Goal: Transaction & Acquisition: Book appointment/travel/reservation

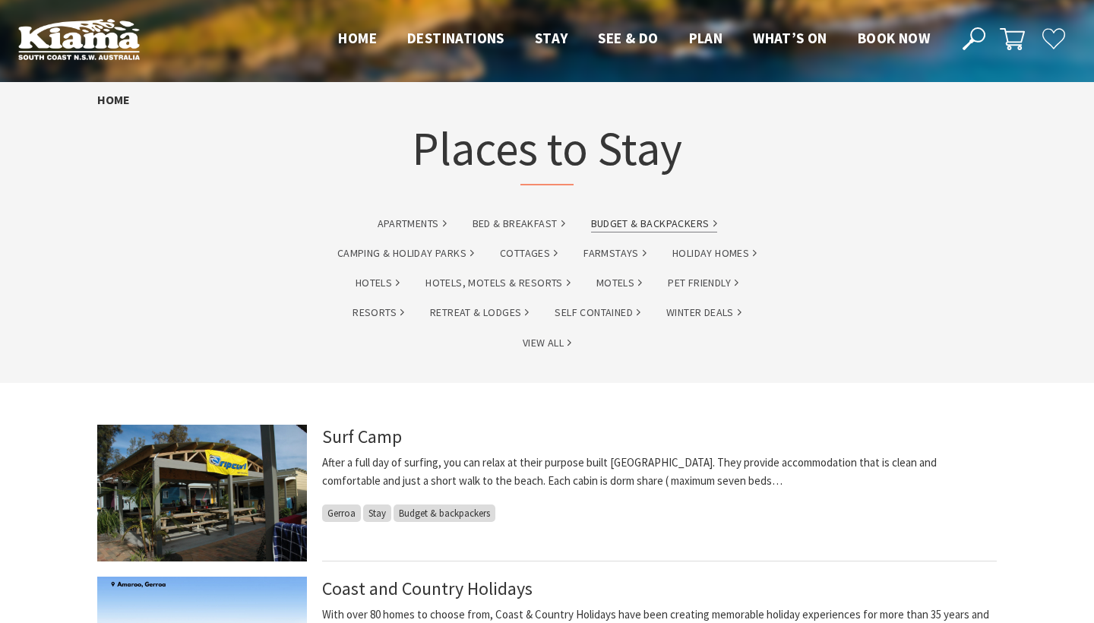
click at [649, 223] on link "Budget & backpackers" at bounding box center [654, 223] width 126 height 17
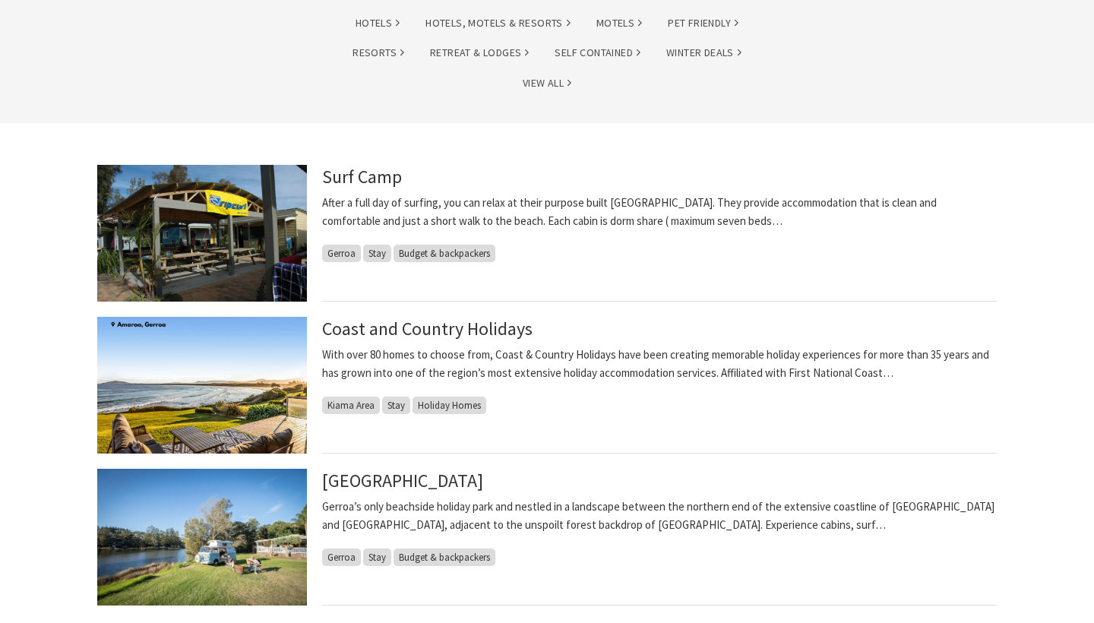
scroll to position [303, 0]
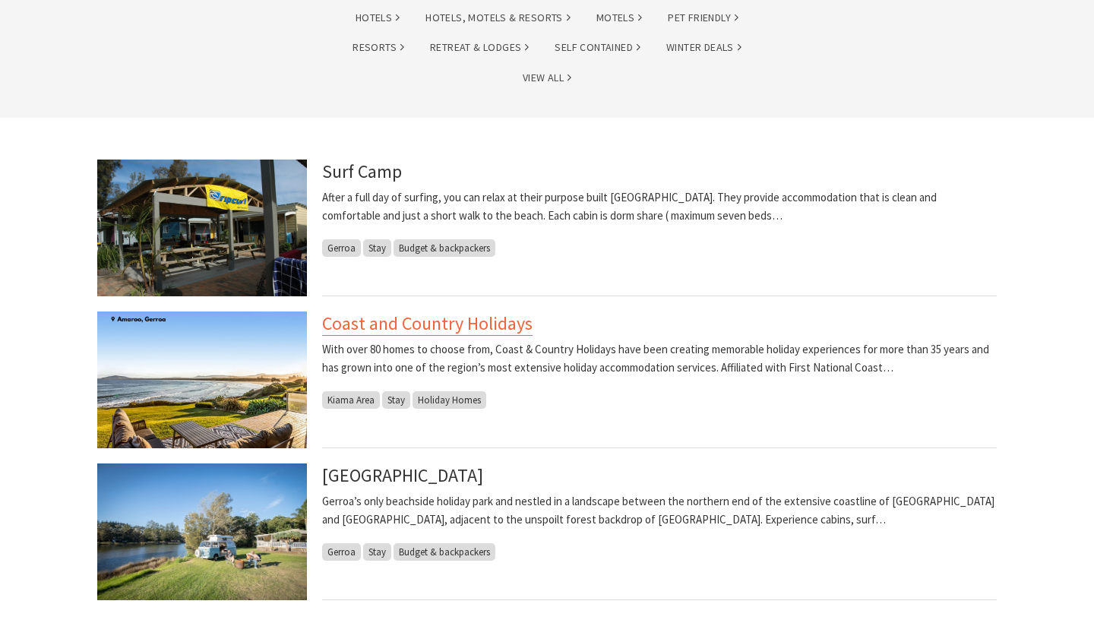
click at [428, 333] on link "Coast and Country Holidays" at bounding box center [427, 323] width 210 height 24
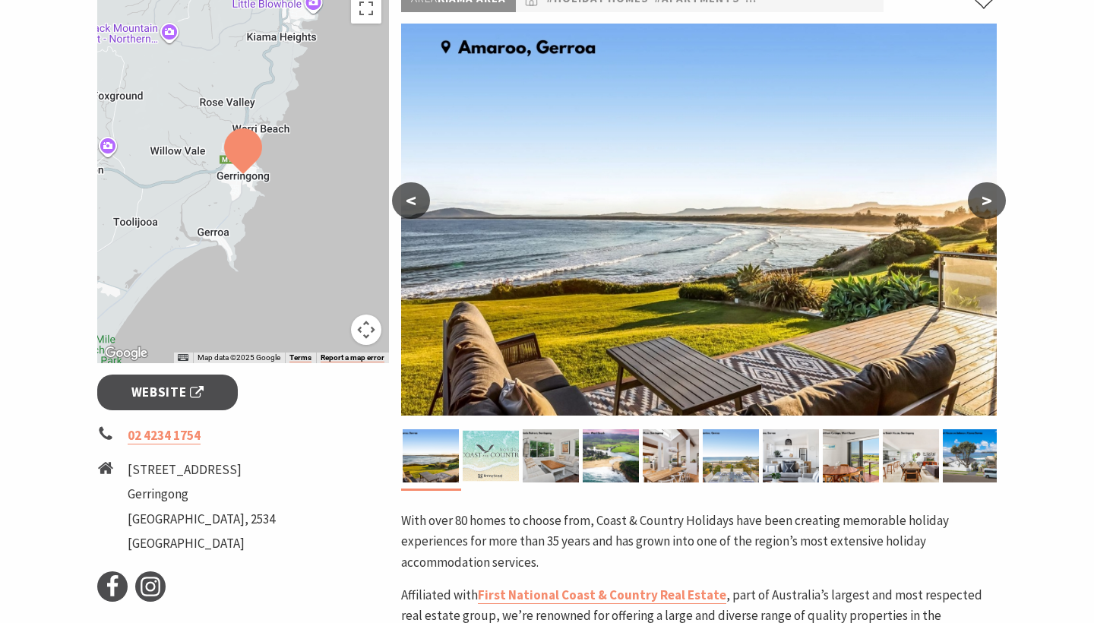
scroll to position [267, 0]
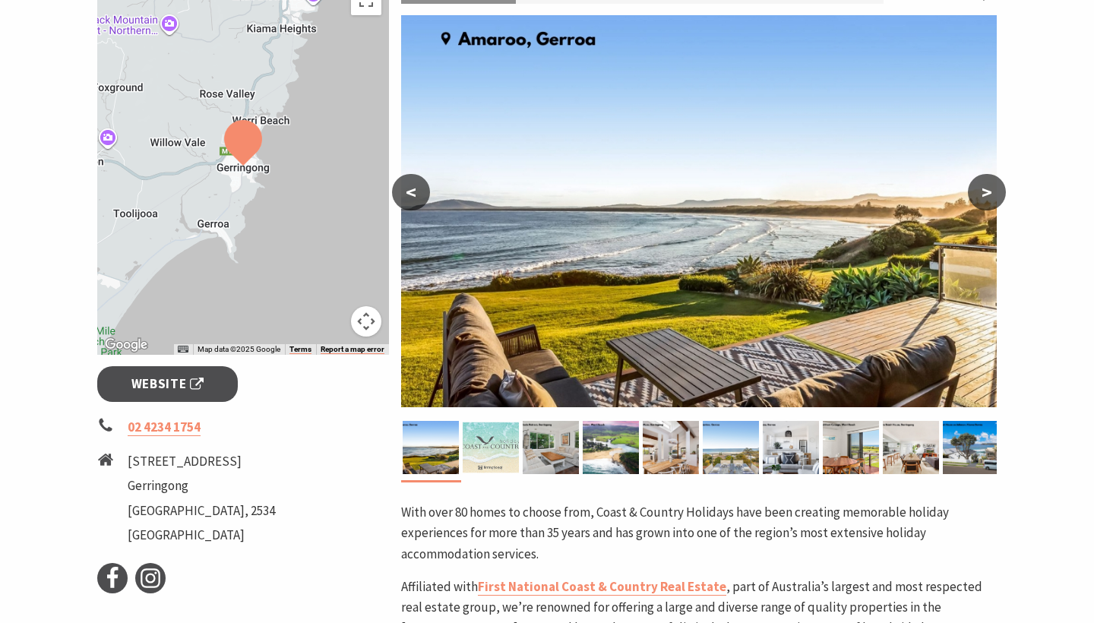
click at [990, 192] on button ">" at bounding box center [987, 192] width 38 height 36
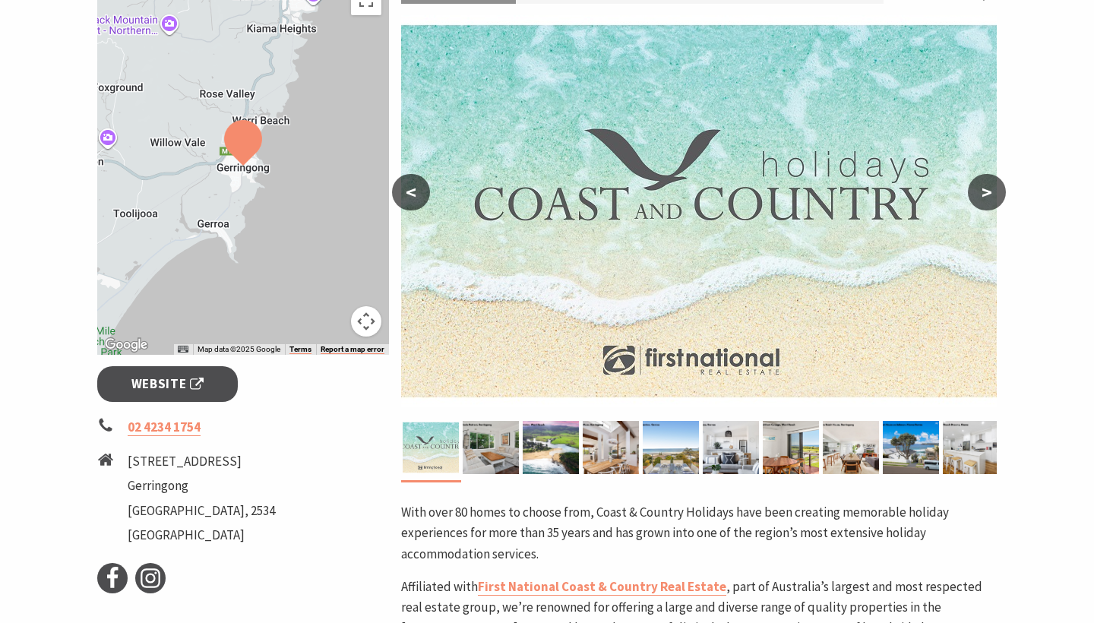
click at [990, 192] on button ">" at bounding box center [987, 192] width 38 height 36
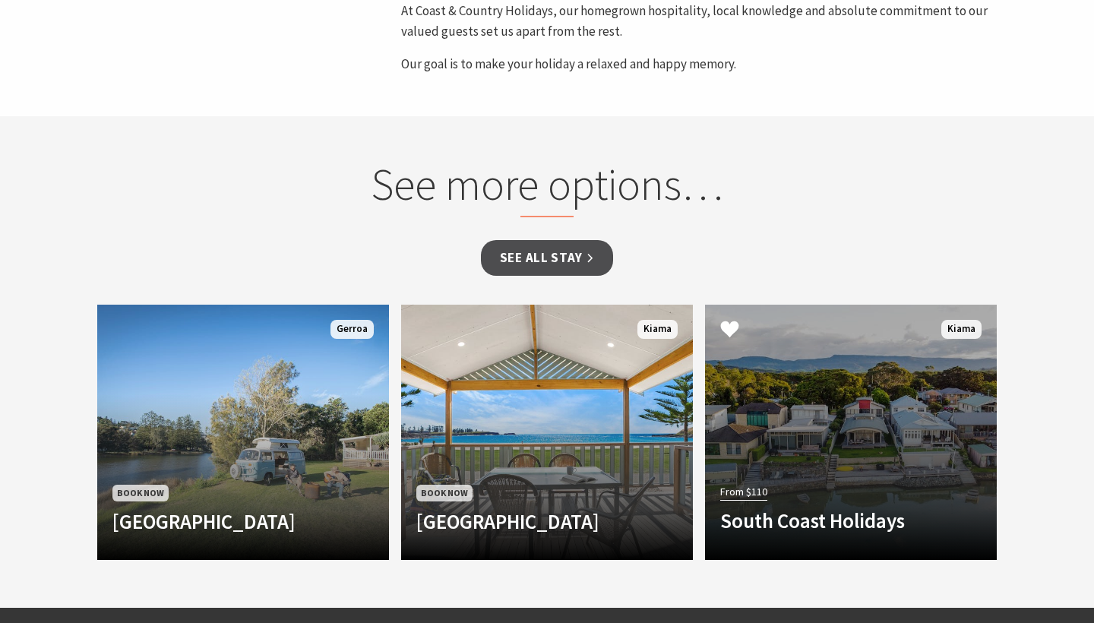
scroll to position [1103, 0]
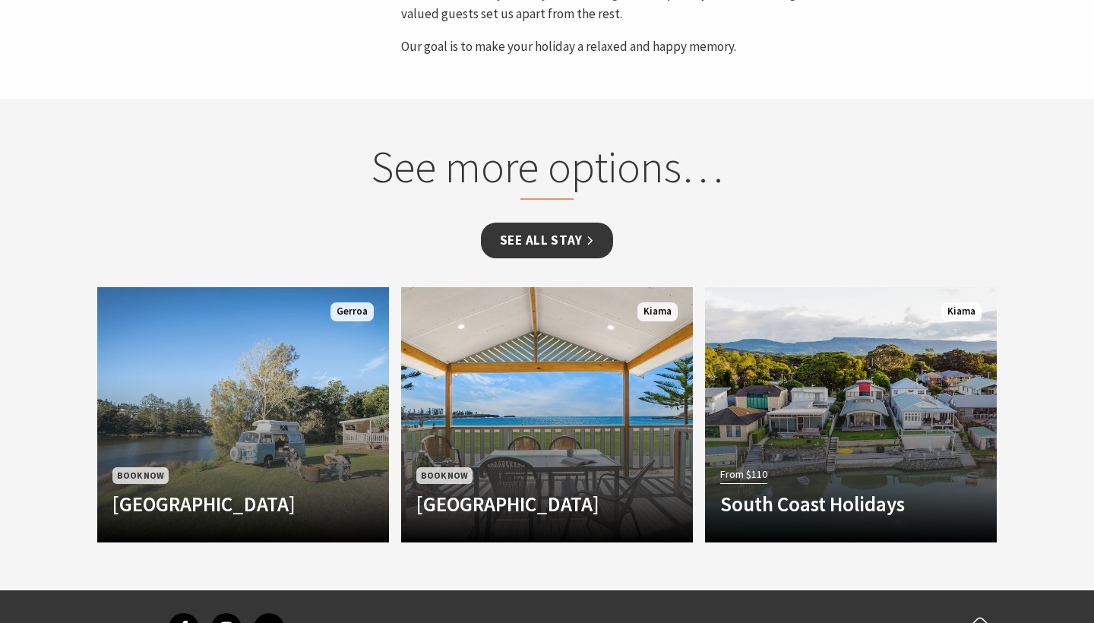
click at [564, 243] on link "See all Stay" at bounding box center [547, 241] width 132 height 36
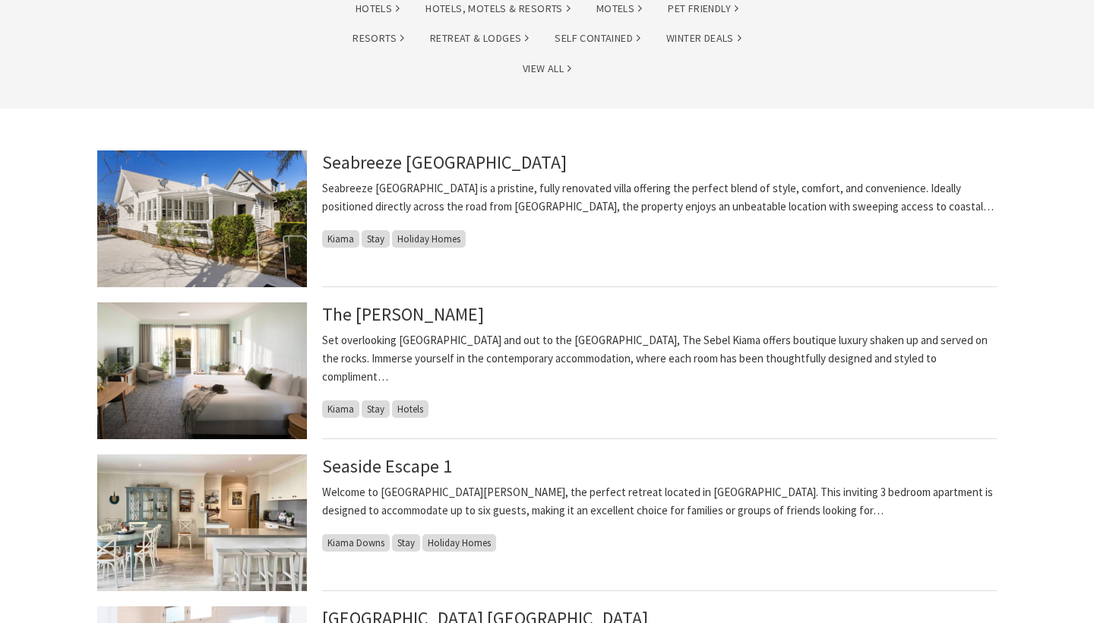
scroll to position [302, 0]
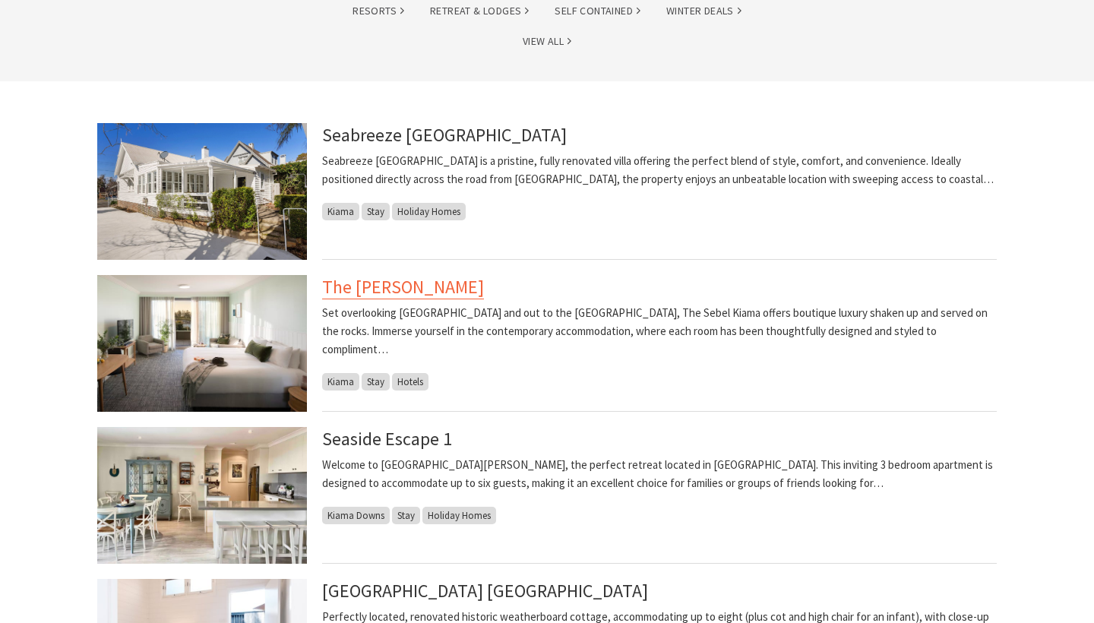
click at [392, 292] on link "The Sebel Kiama" at bounding box center [403, 287] width 162 height 24
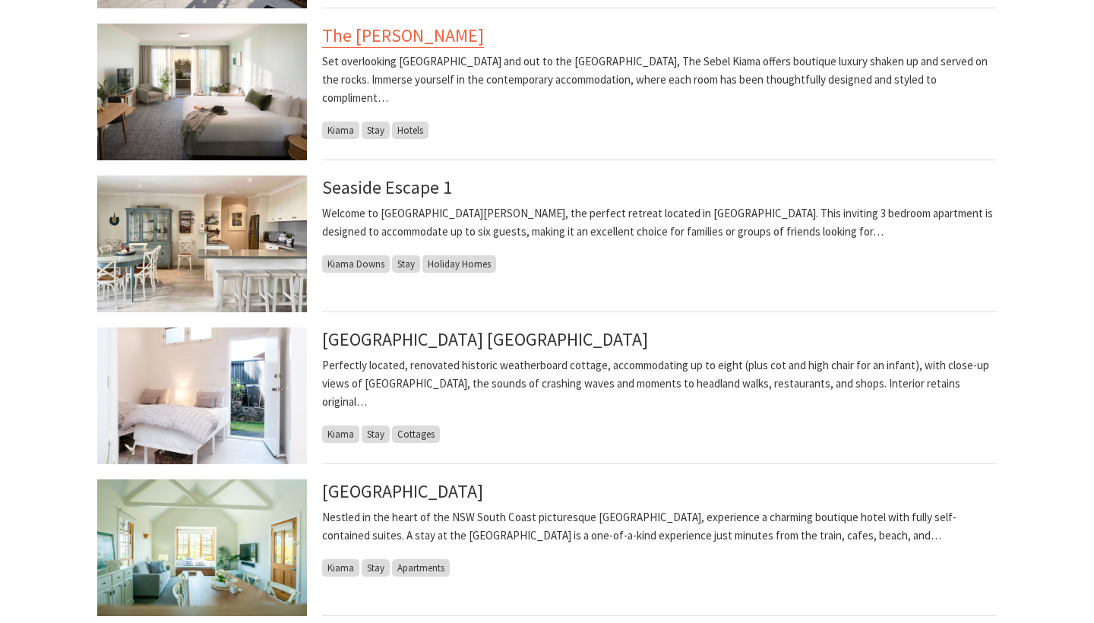
scroll to position [554, 0]
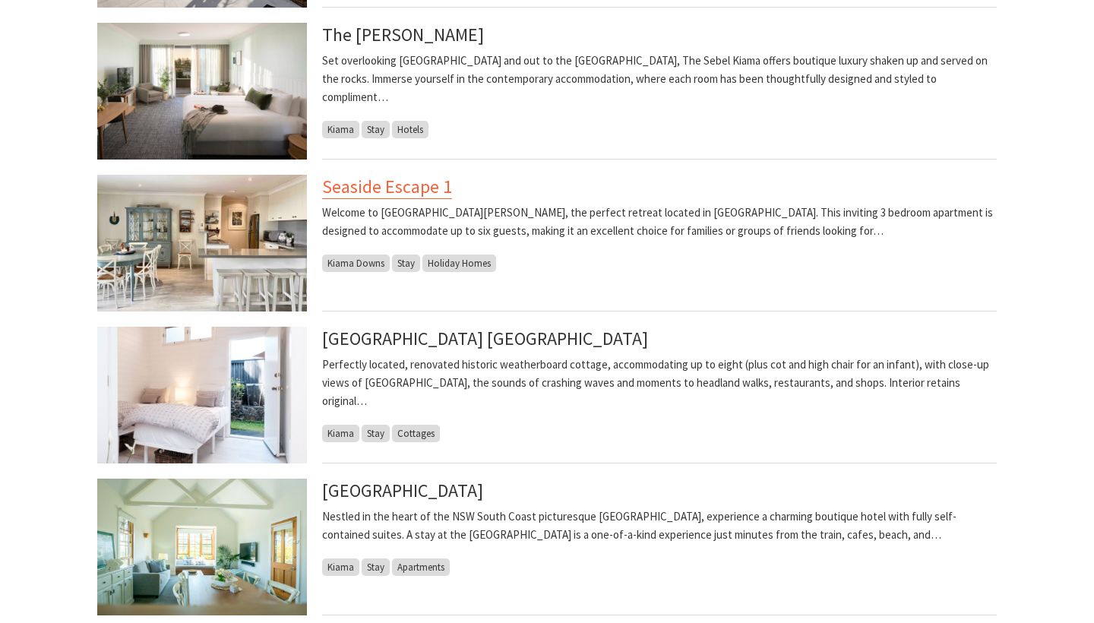
click at [398, 181] on link "Seaside Escape 1" at bounding box center [387, 187] width 130 height 24
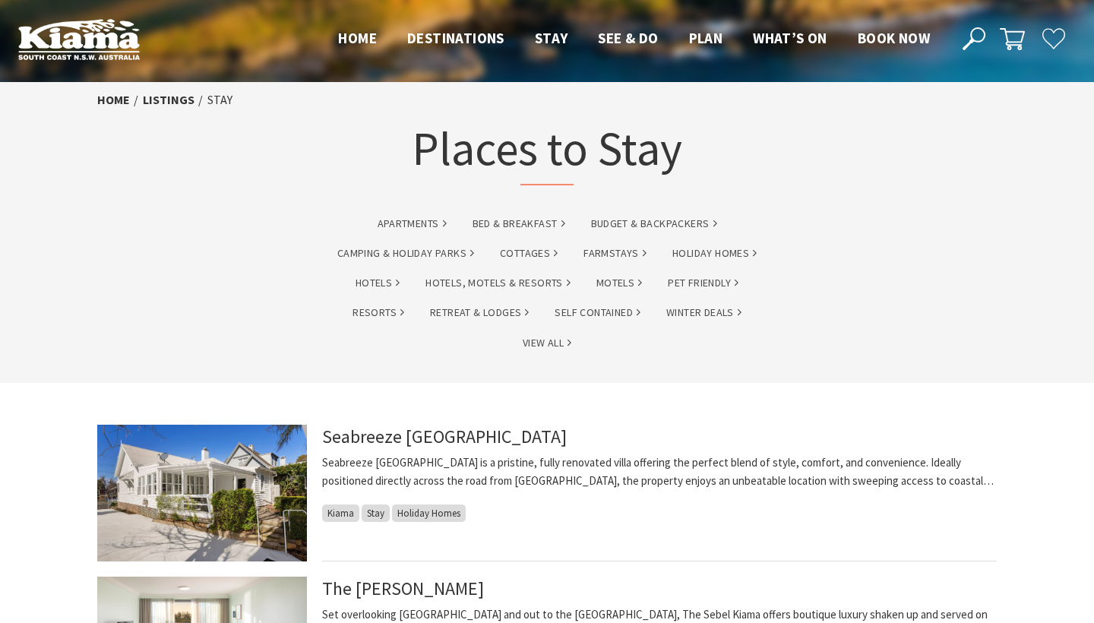
scroll to position [0, 0]
click at [636, 216] on link "Budget & backpackers" at bounding box center [654, 223] width 126 height 17
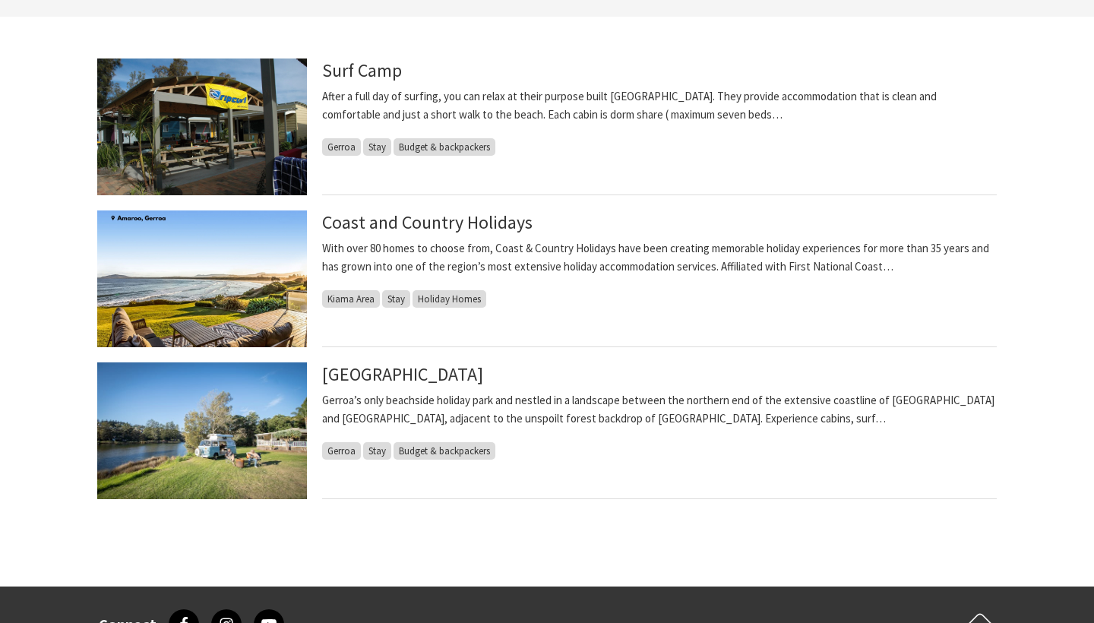
scroll to position [451, 0]
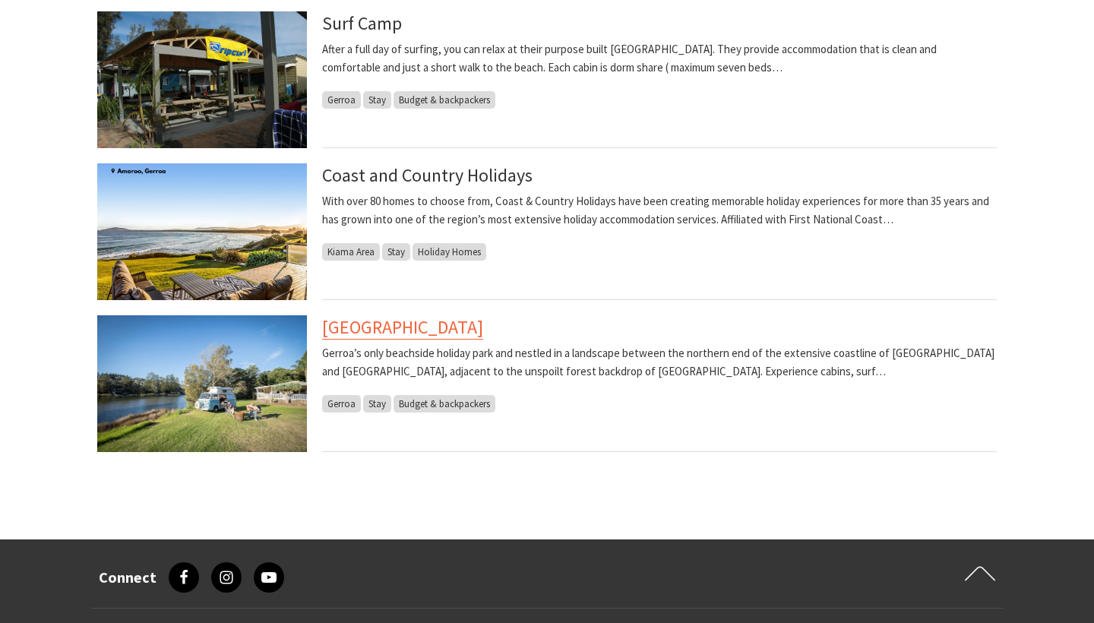
click at [453, 335] on link "[GEOGRAPHIC_DATA]" at bounding box center [402, 327] width 161 height 24
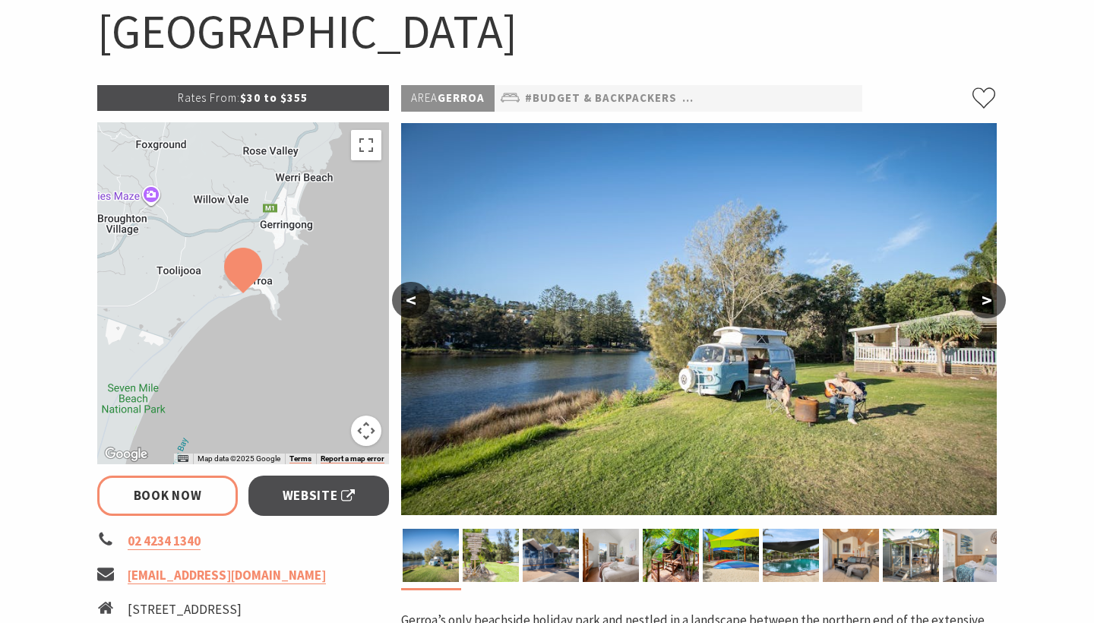
select select "3"
select select "2"
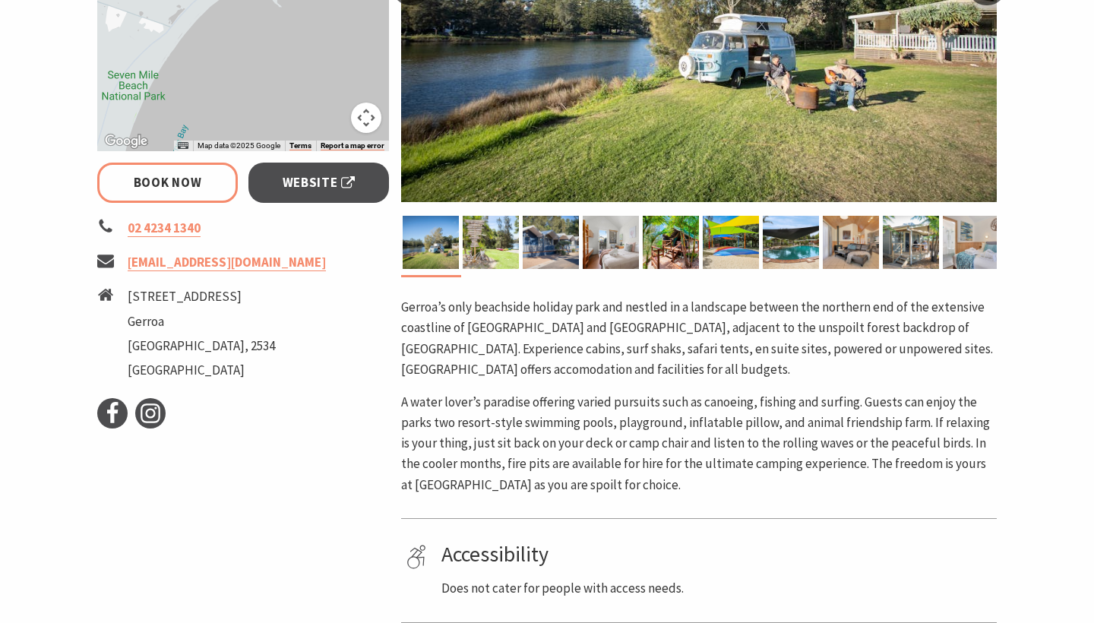
scroll to position [409, 0]
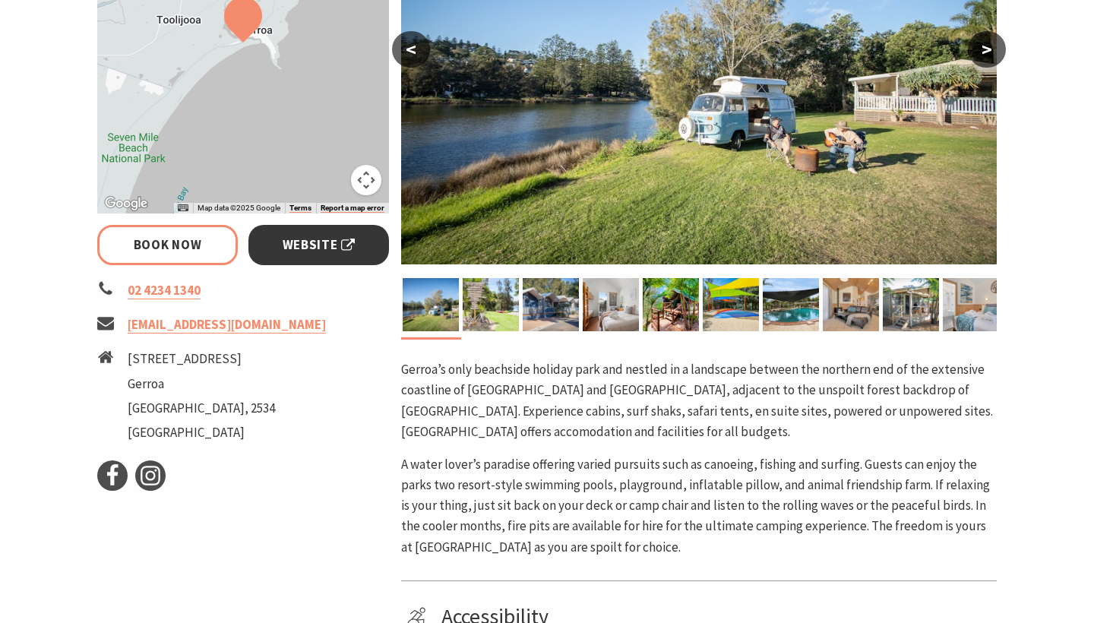
click at [328, 246] on span "Website" at bounding box center [319, 245] width 73 height 21
select select "3"
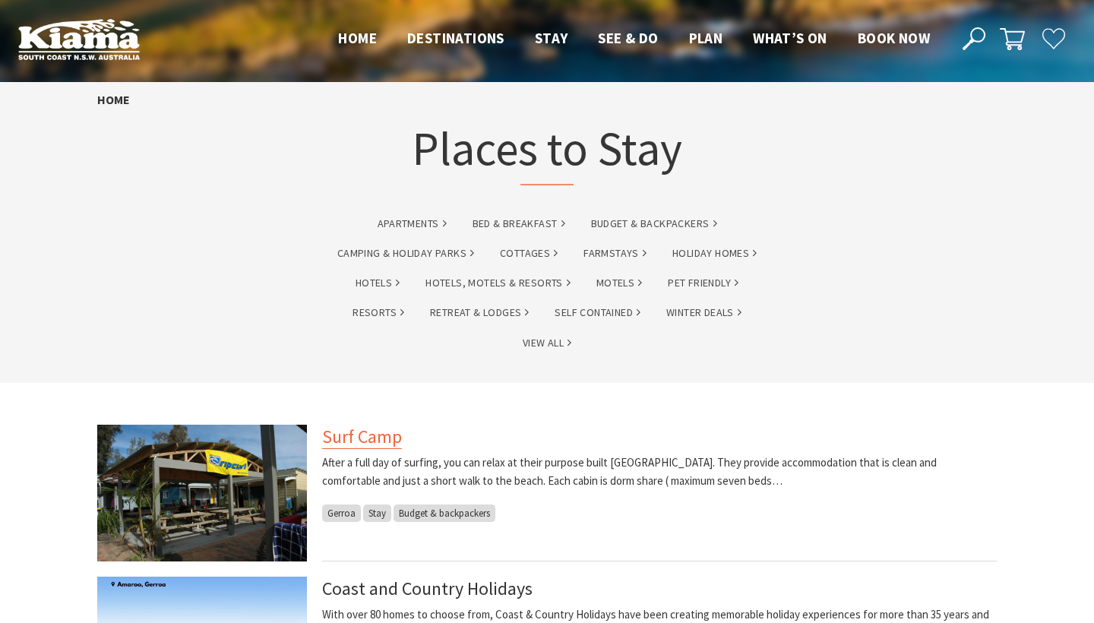
click at [361, 435] on link "Surf Camp" at bounding box center [362, 437] width 80 height 24
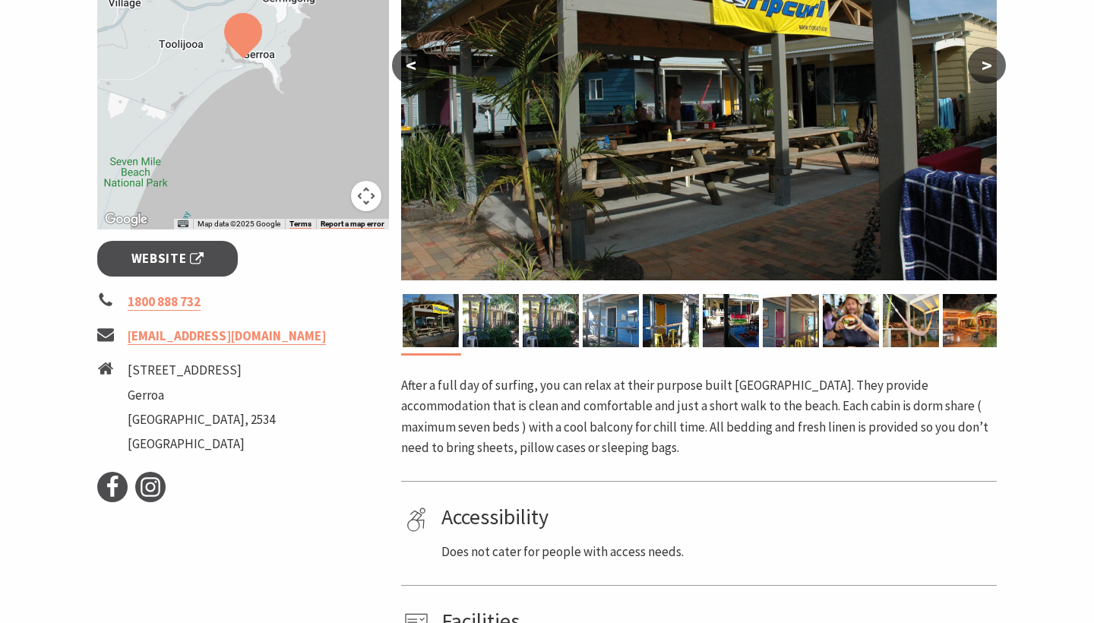
scroll to position [395, 0]
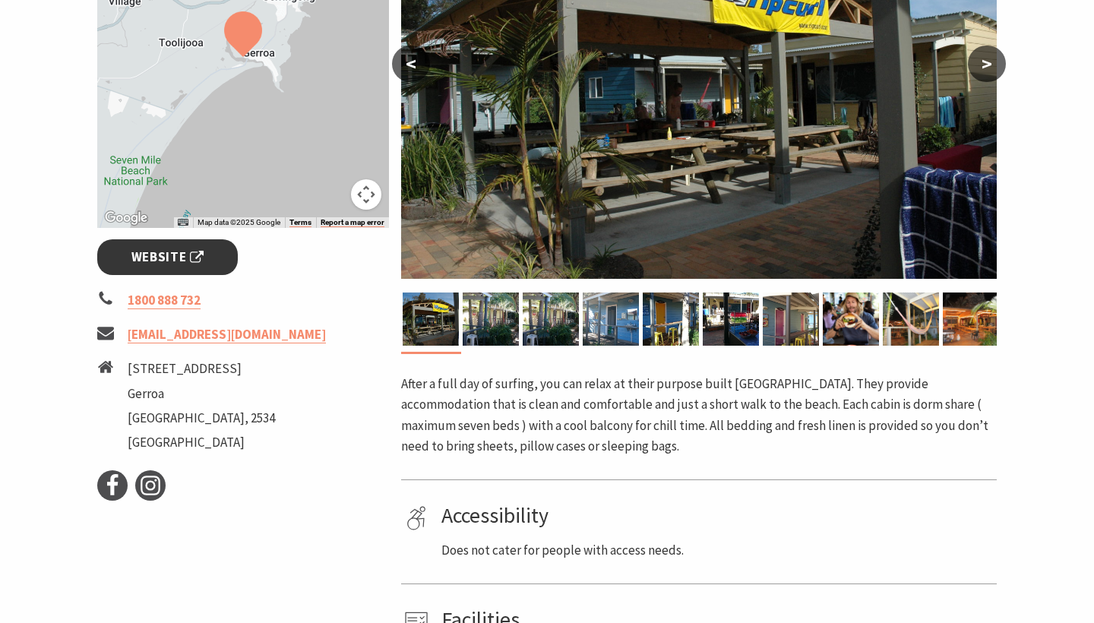
click at [204, 249] on link "Website" at bounding box center [167, 257] width 141 height 36
